Goal: Task Accomplishment & Management: Use online tool/utility

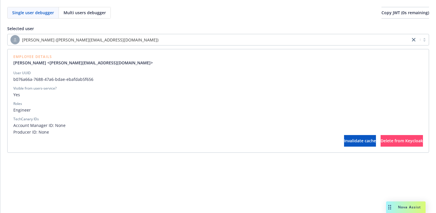
click at [73, 37] on span "[PERSON_NAME] ([PERSON_NAME][EMAIL_ADDRESS][DOMAIN_NAME])" at bounding box center [90, 40] width 136 height 6
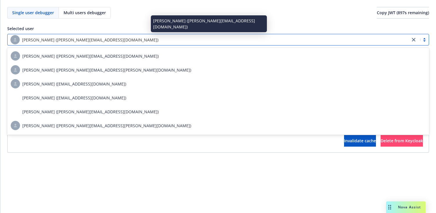
paste input "cc6e1a29-5b49-49c3-8d65-06d23e30e288"
type input "cc6e1a29-5b49-49c3-8d65-06d23e30e288"
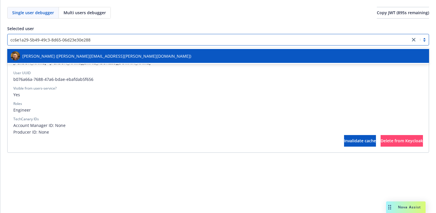
click at [73, 55] on span "[PERSON_NAME] ([PERSON_NAME][EMAIL_ADDRESS][PERSON_NAME][DOMAIN_NAME])" at bounding box center [106, 56] width 169 height 6
